Goal: Task Accomplishment & Management: Complete application form

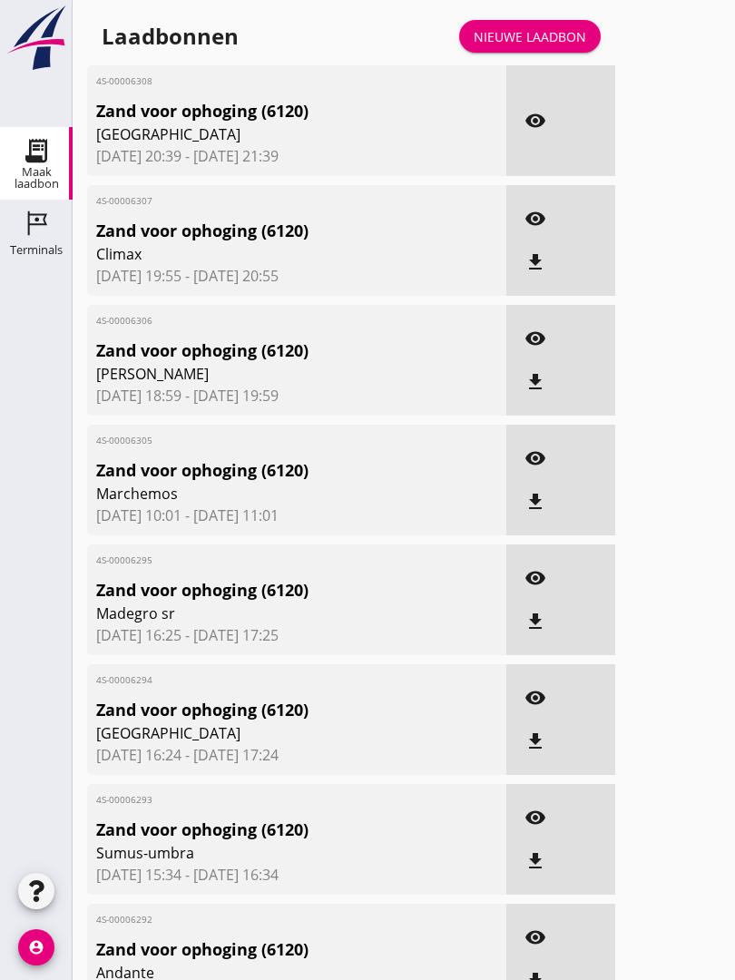
click at [539, 46] on div "Nieuwe laadbon" at bounding box center [530, 36] width 112 height 19
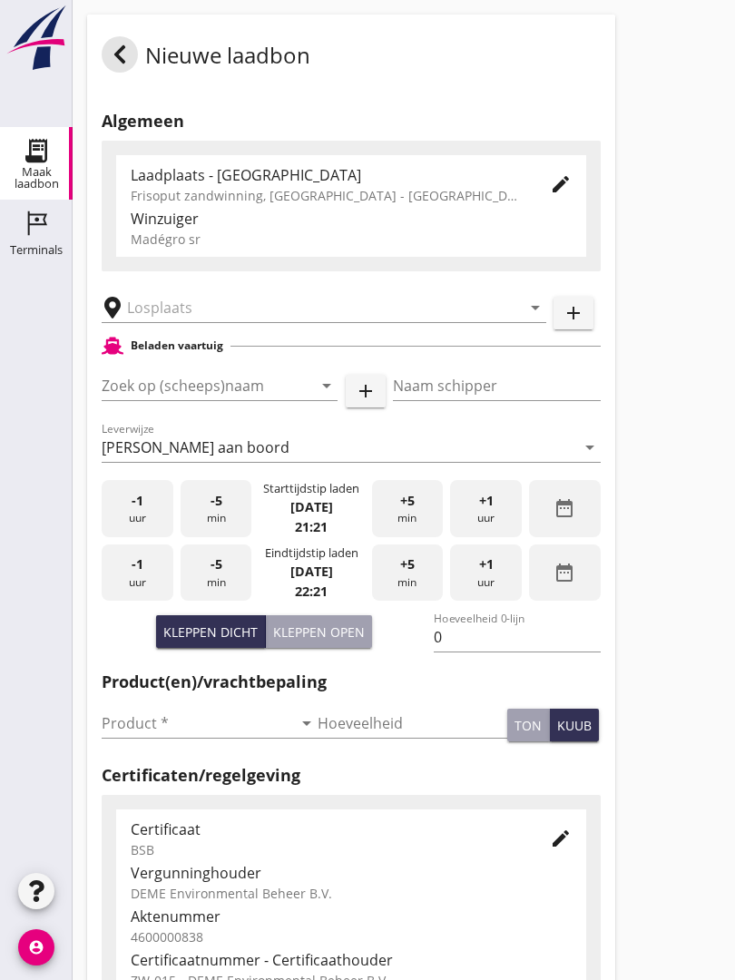
click at [232, 322] on input "text" at bounding box center [311, 307] width 368 height 29
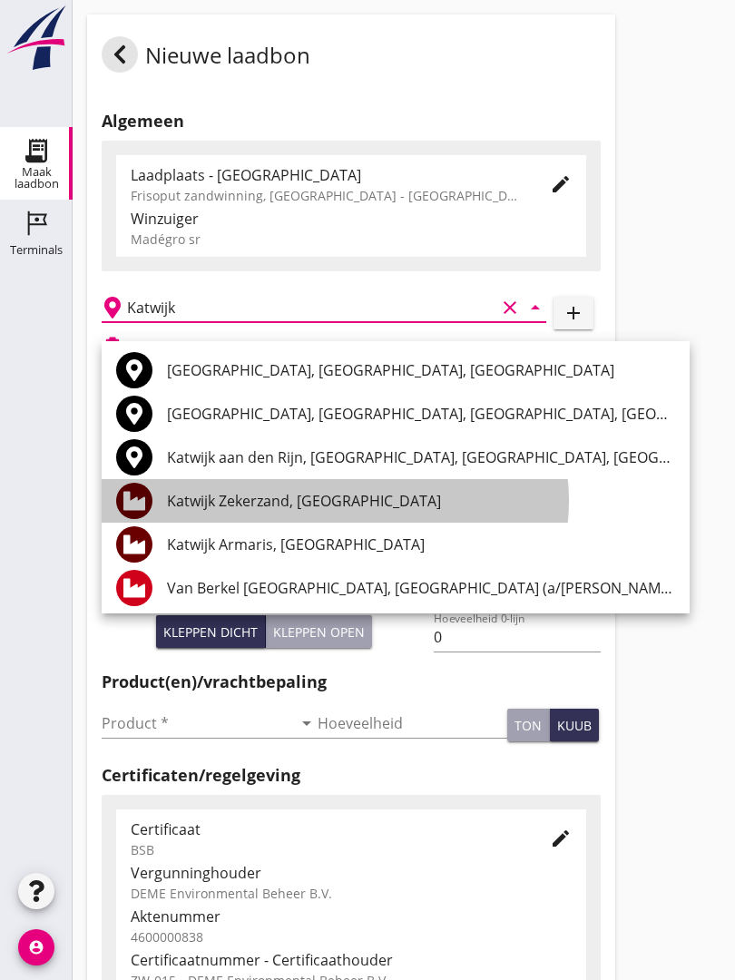
click at [362, 486] on div "Katwijk Zekerzand, [GEOGRAPHIC_DATA]" at bounding box center [421, 501] width 508 height 44
type input "Katwijk Zekerzand, [GEOGRAPHIC_DATA]"
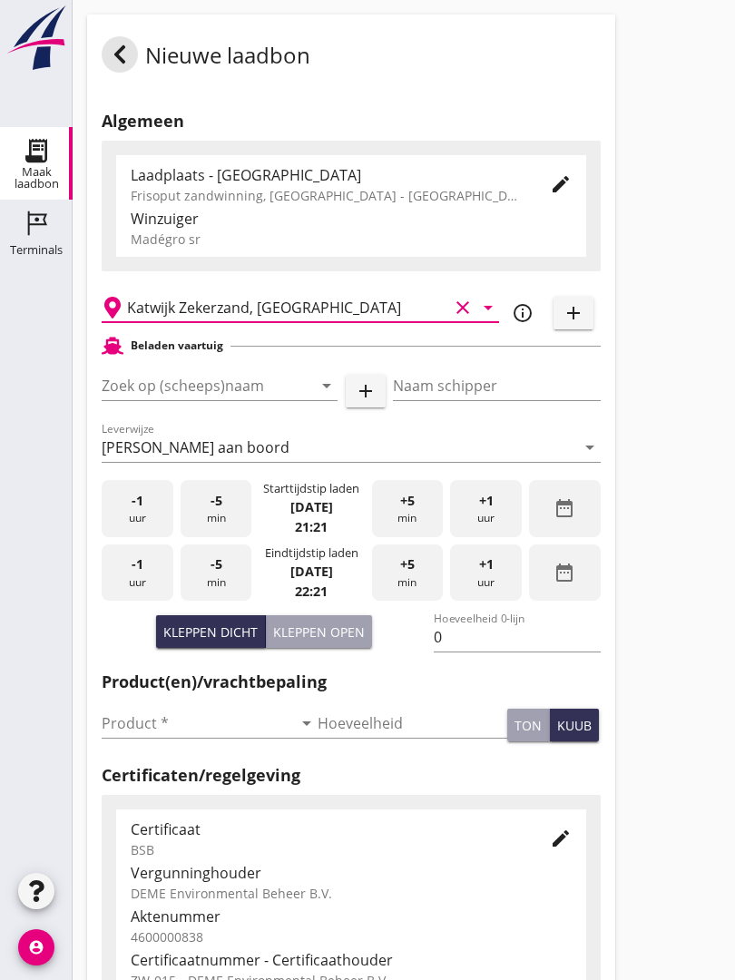
click at [269, 400] on input "Zoek op (scheeps)naam" at bounding box center [194, 385] width 185 height 29
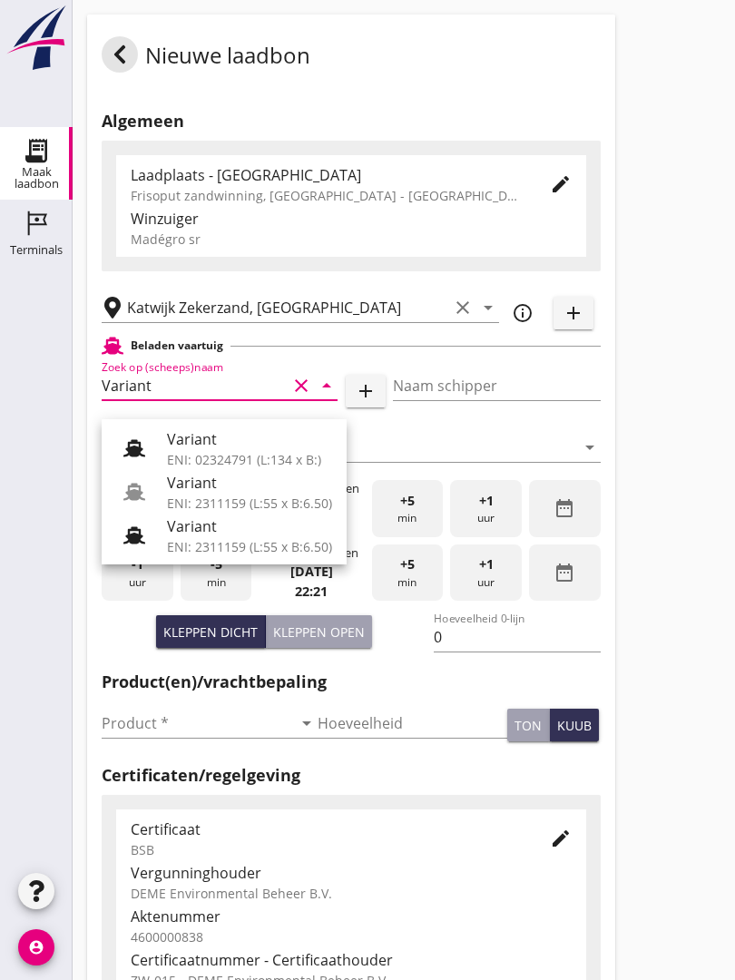
click at [247, 489] on div "Variant" at bounding box center [249, 483] width 165 height 22
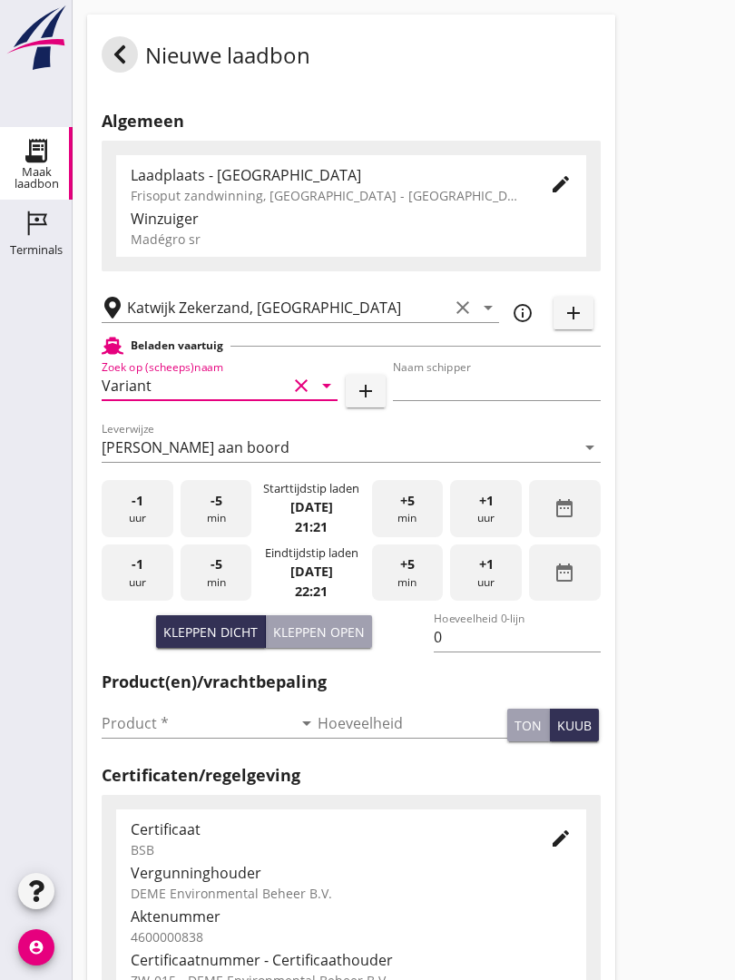
type input "Variant"
type input "[PERSON_NAME]"
type input "337"
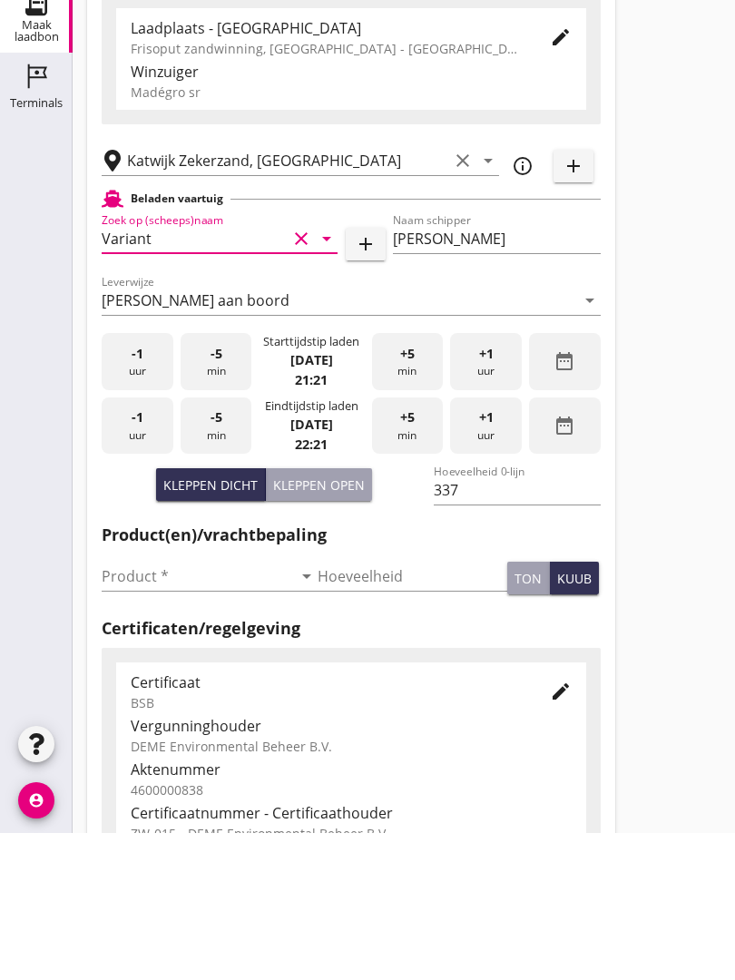
click at [134, 698] on div "Product * arrow_drop_down" at bounding box center [210, 727] width 216 height 58
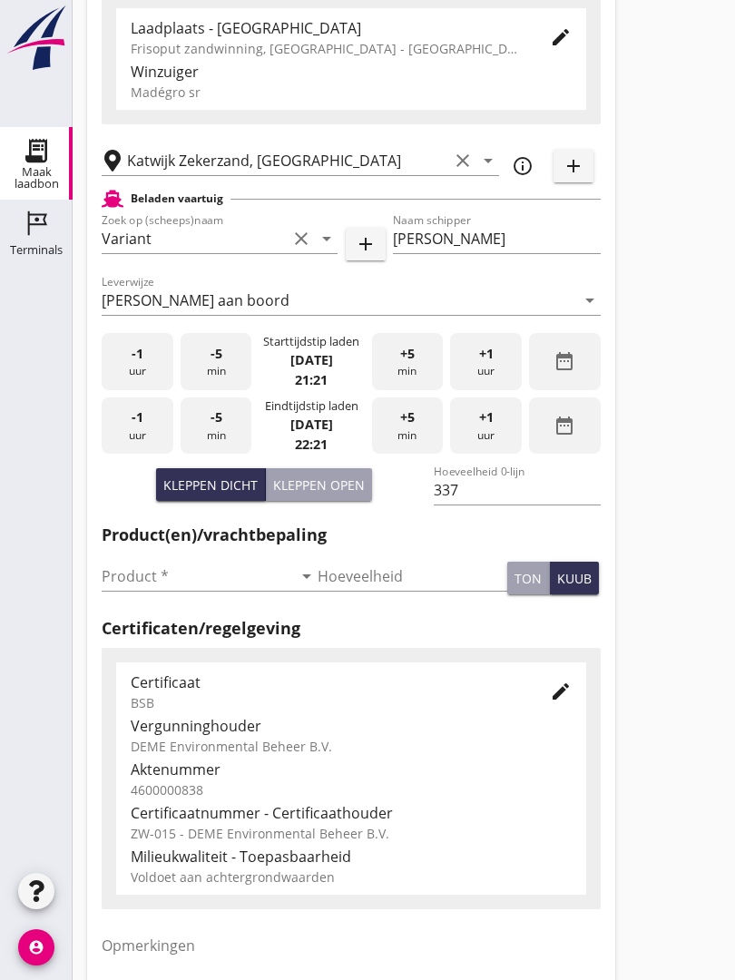
click at [136, 587] on input "Product *" at bounding box center [197, 576] width 191 height 29
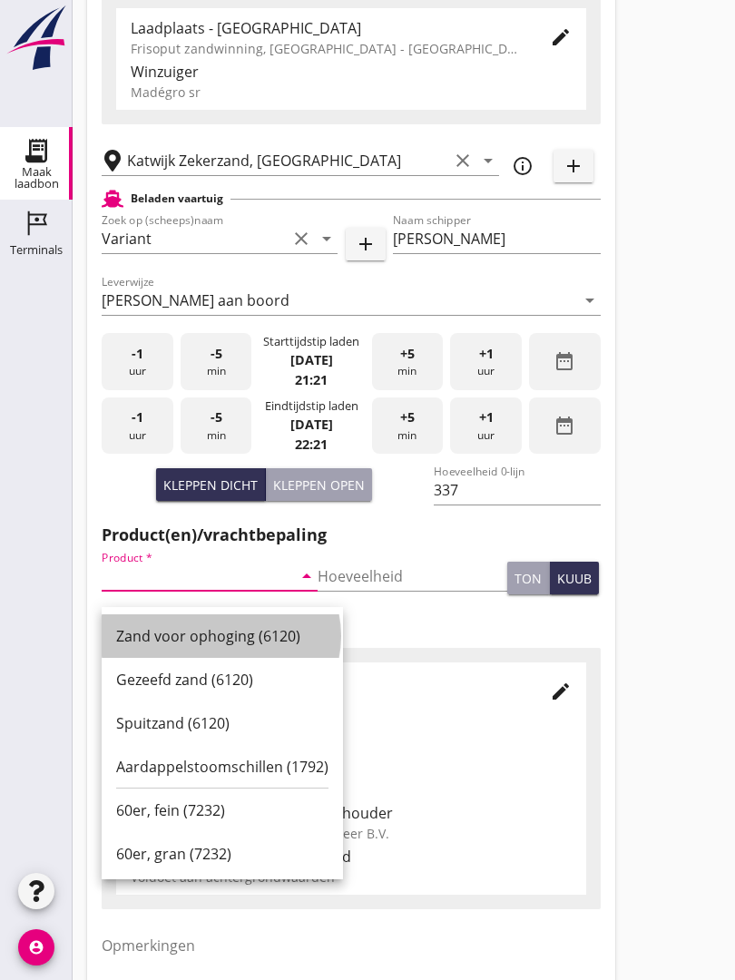
click at [238, 628] on div "Zand voor ophoging (6120)" at bounding box center [222, 636] width 212 height 22
type input "Zand voor ophoging (6120)"
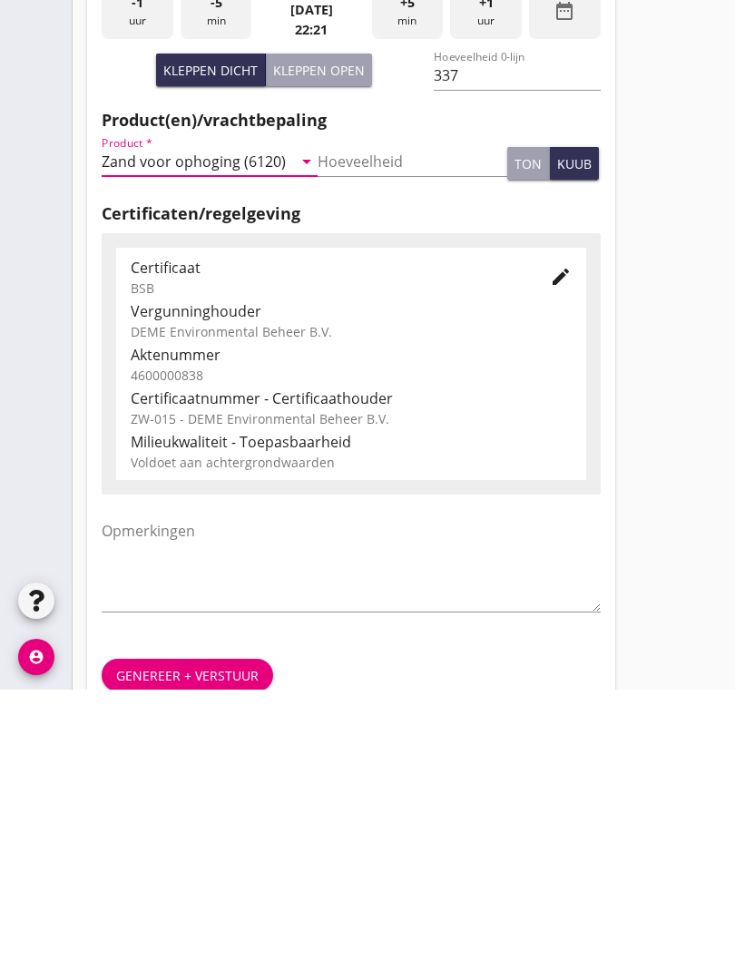
scroll to position [318, 0]
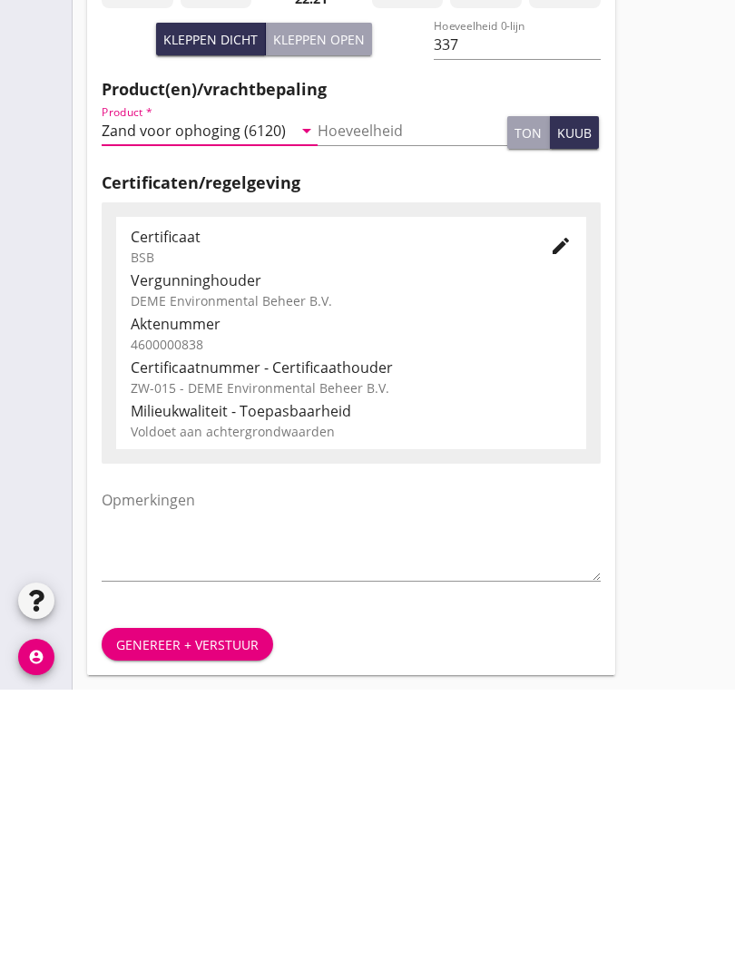
click at [220, 918] on button "Genereer + verstuur" at bounding box center [187, 934] width 171 height 33
